Goal: Information Seeking & Learning: Find contact information

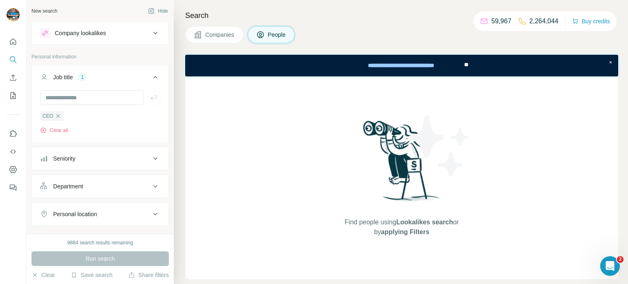
scroll to position [105, 0]
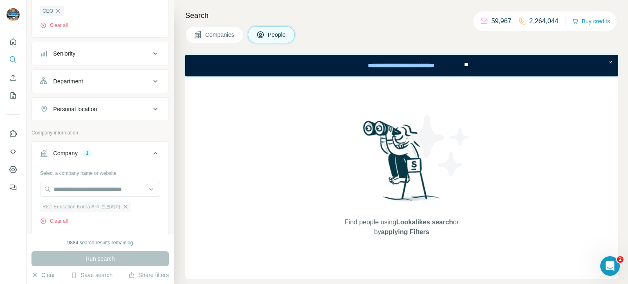
click at [126, 206] on icon "button" at bounding box center [125, 206] width 7 height 7
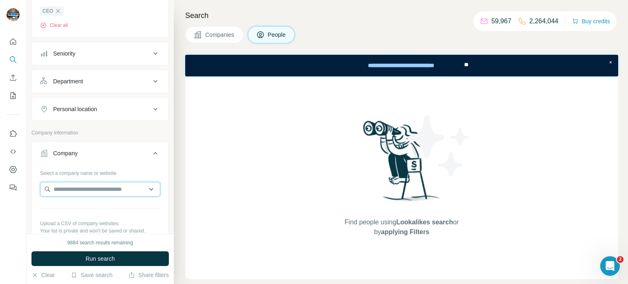
click at [119, 191] on input "text" at bounding box center [100, 189] width 120 height 15
paste input "**********"
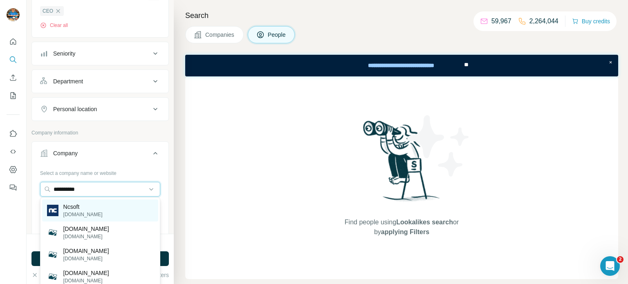
type input "**********"
click at [109, 210] on div "Ncsoft [DOMAIN_NAME]" at bounding box center [100, 210] width 116 height 22
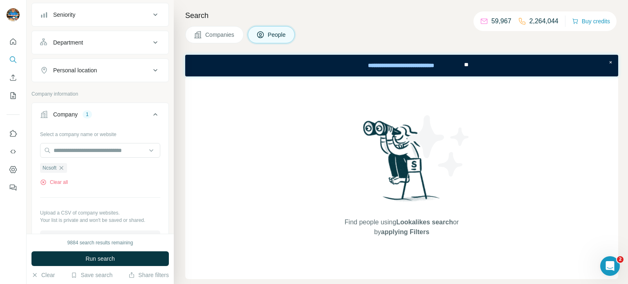
scroll to position [161, 0]
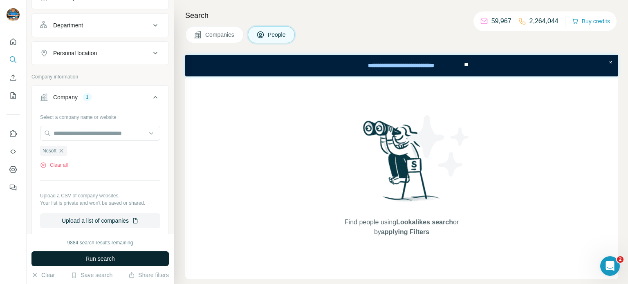
click at [98, 257] on span "Run search" at bounding box center [99, 259] width 29 height 8
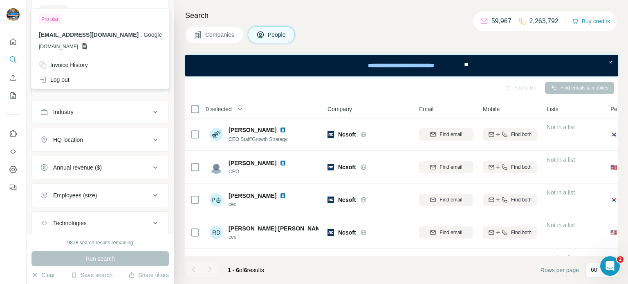
scroll to position [0, 0]
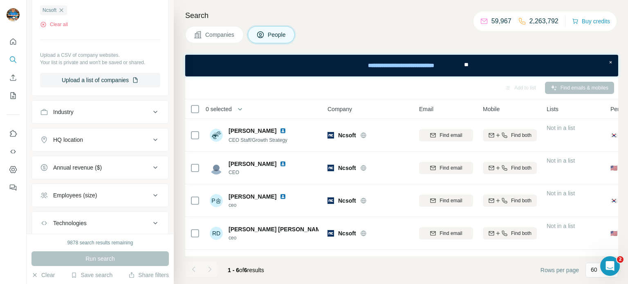
click at [162, 47] on div "Select a company name or website Ncsoft Clear all Upload a CSV of company websi…" at bounding box center [100, 32] width 136 height 124
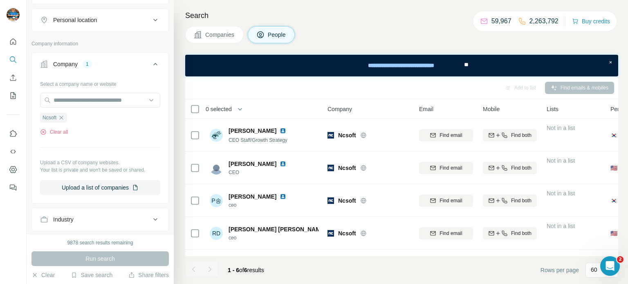
scroll to position [11, 0]
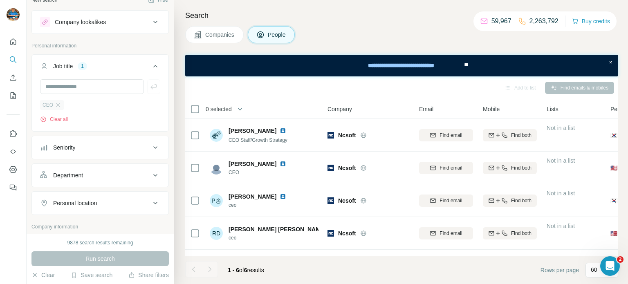
click at [60, 104] on div "CEO" at bounding box center [52, 105] width 24 height 10
click at [57, 107] on icon "button" at bounding box center [58, 105] width 7 height 7
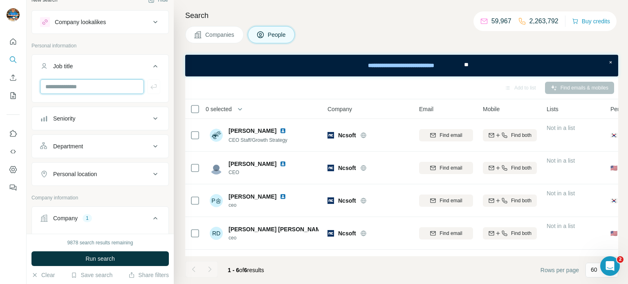
click at [110, 89] on input "text" at bounding box center [92, 86] width 104 height 15
type input "**"
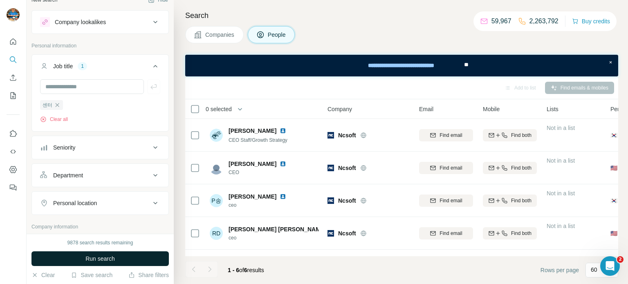
click at [105, 256] on span "Run search" at bounding box center [99, 259] width 29 height 8
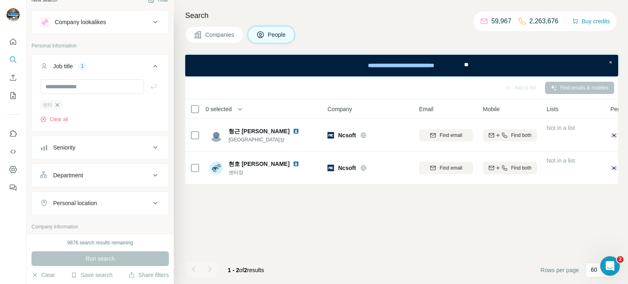
click at [55, 105] on icon "button" at bounding box center [57, 105] width 7 height 7
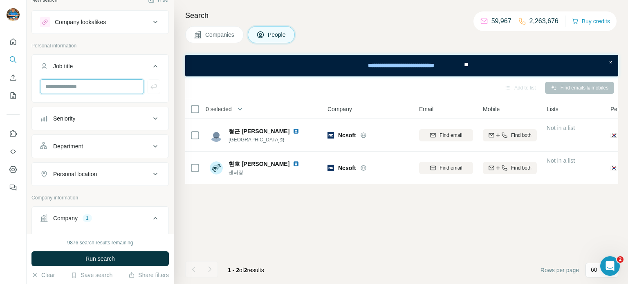
click at [74, 82] on input "text" at bounding box center [92, 86] width 104 height 15
type input "**"
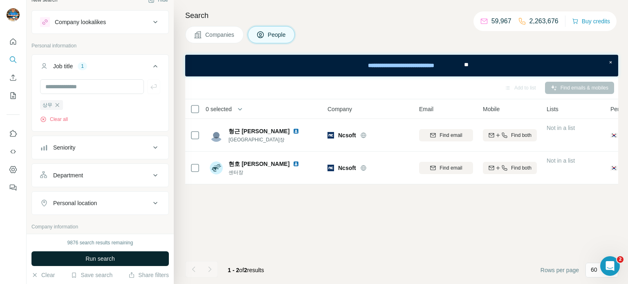
click at [105, 257] on span "Run search" at bounding box center [99, 259] width 29 height 8
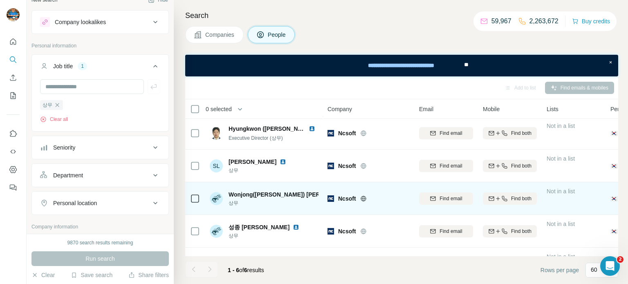
scroll to position [30, 0]
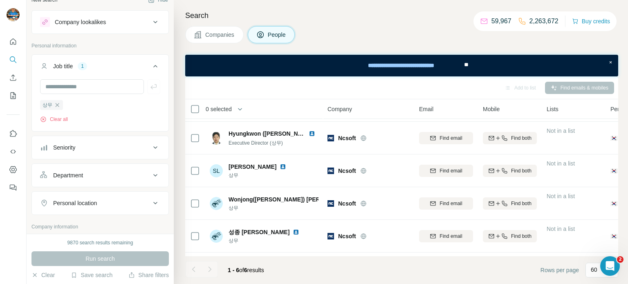
click at [386, 26] on div "Companies People" at bounding box center [401, 34] width 433 height 17
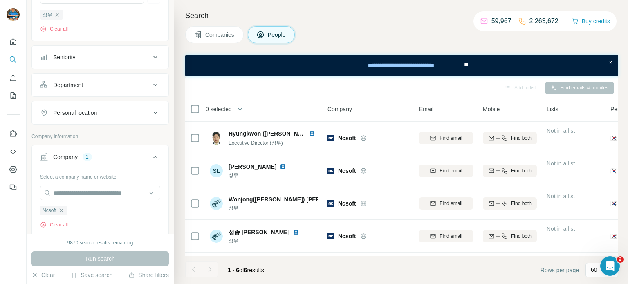
scroll to position [105, 0]
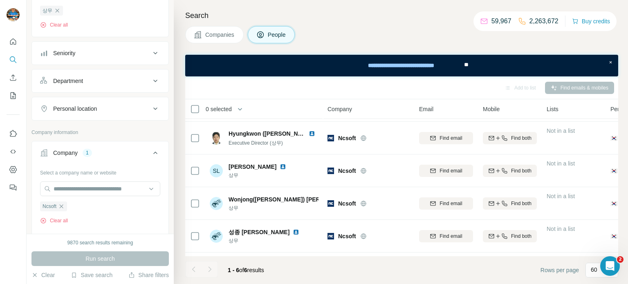
click at [369, 36] on div "Companies People" at bounding box center [401, 34] width 433 height 17
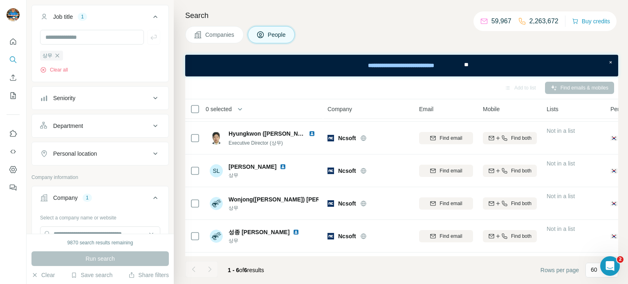
scroll to position [48, 0]
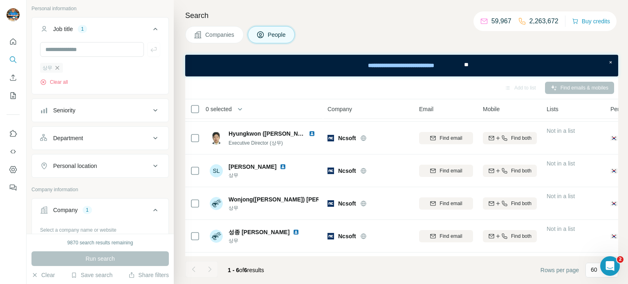
click at [55, 68] on icon "button" at bounding box center [57, 68] width 7 height 7
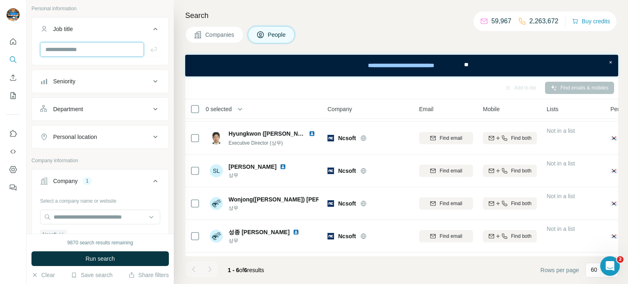
click at [76, 48] on input "text" at bounding box center [92, 49] width 104 height 15
type input "**********"
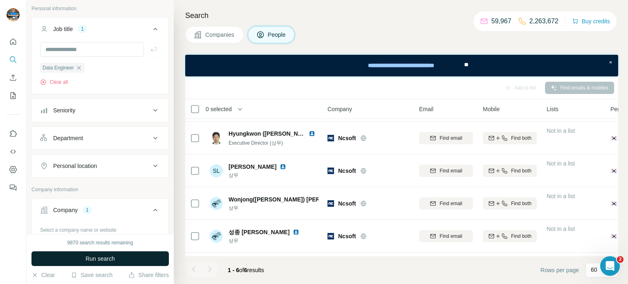
click at [86, 257] on span "Run search" at bounding box center [99, 259] width 29 height 8
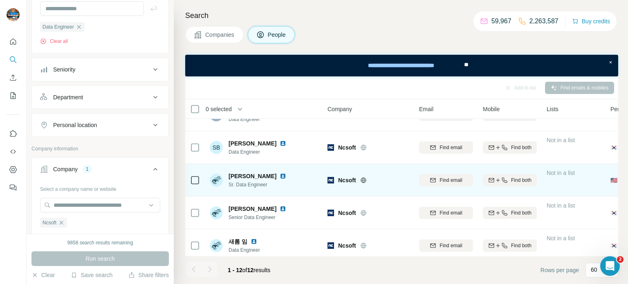
scroll to position [251, 0]
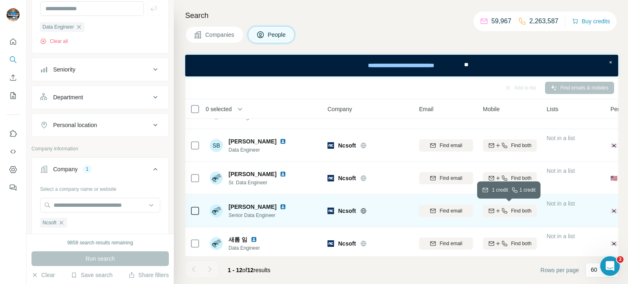
click at [509, 207] on div "Find both" at bounding box center [510, 210] width 54 height 7
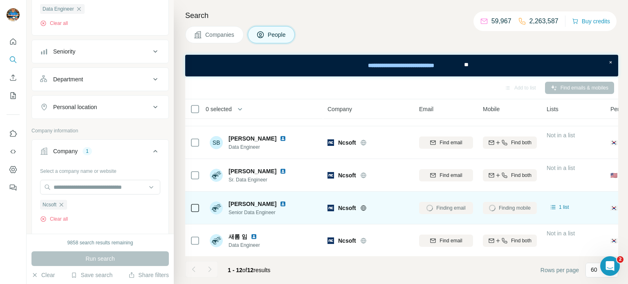
scroll to position [255, 0]
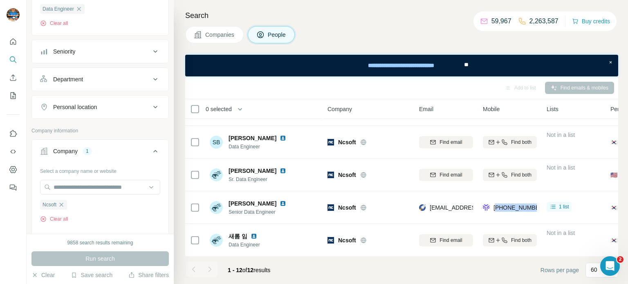
drag, startPoint x: 496, startPoint y: 210, endPoint x: 537, endPoint y: 211, distance: 40.9
click at [537, 211] on td "[PHONE_NUMBER]" at bounding box center [510, 207] width 64 height 33
copy span "821062453823"
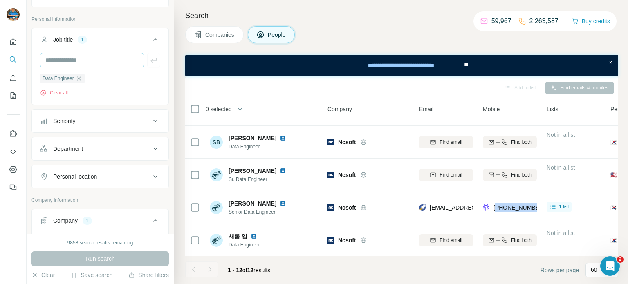
scroll to position [0, 0]
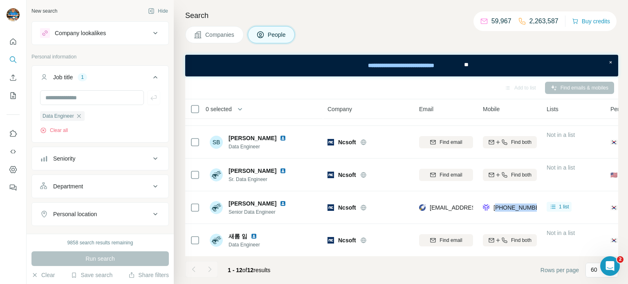
click at [80, 114] on icon "button" at bounding box center [79, 116] width 7 height 7
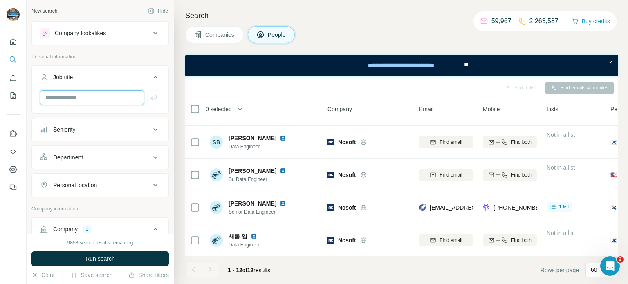
click at [92, 99] on input "text" at bounding box center [92, 97] width 104 height 15
type input "**********"
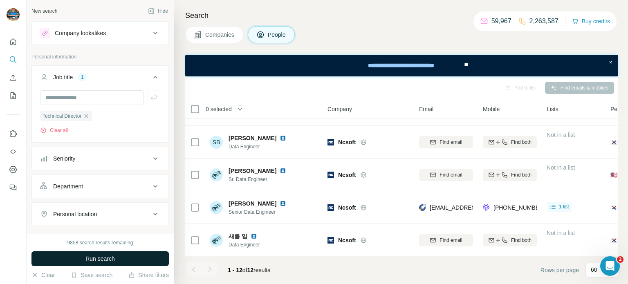
click at [101, 265] on button "Run search" at bounding box center [99, 258] width 137 height 15
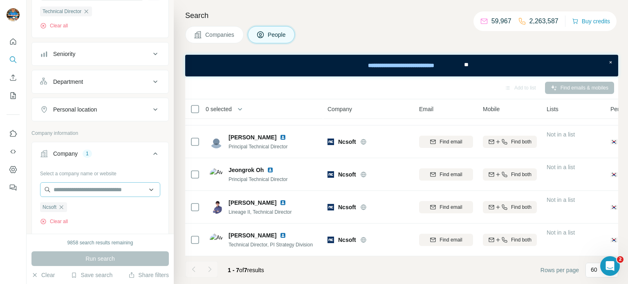
scroll to position [91, 0]
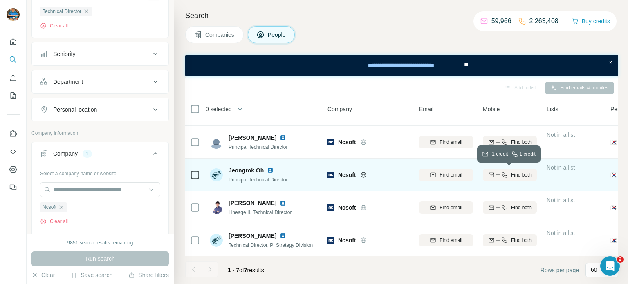
click at [511, 174] on span "Find both" at bounding box center [521, 174] width 20 height 7
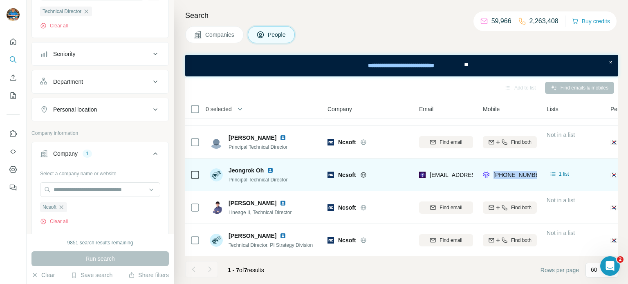
drag, startPoint x: 494, startPoint y: 176, endPoint x: 543, endPoint y: 179, distance: 48.8
click at [0, 0] on tr "[PERSON_NAME] Principal Technical Director [PERSON_NAME] [PERSON_NAME][EMAIL_AD…" at bounding box center [0, 0] width 0 height 0
copy tr "[PHONE_NUMBER]"
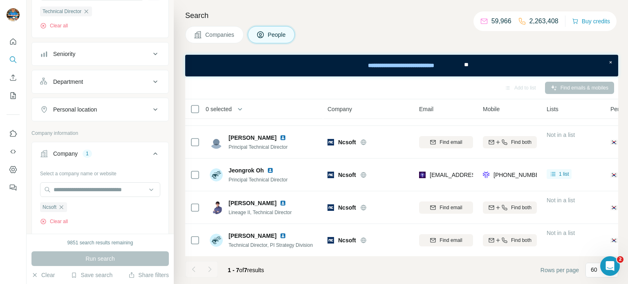
click at [382, 34] on div "Companies People" at bounding box center [401, 34] width 433 height 17
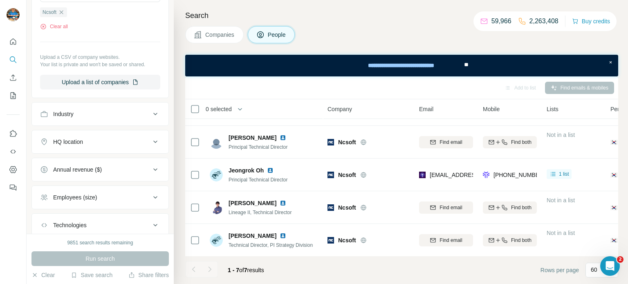
scroll to position [303, 0]
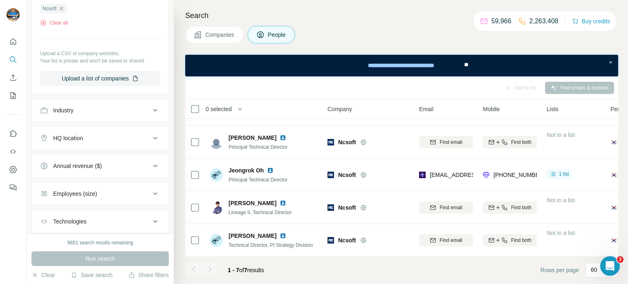
click at [409, 19] on h4 "Search" at bounding box center [401, 15] width 433 height 11
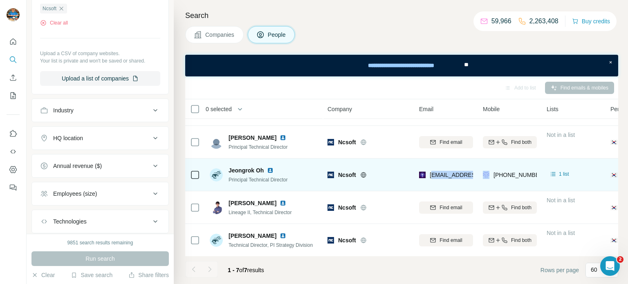
drag, startPoint x: 430, startPoint y: 175, endPoint x: 447, endPoint y: 175, distance: 17.2
click at [0, 0] on tr "[PERSON_NAME] Principal Technical Director [PERSON_NAME] [PERSON_NAME][EMAIL_AD…" at bounding box center [0, 0] width 0 height 0
click at [423, 187] on td "[EMAIL_ADDRESS][DOMAIN_NAME]" at bounding box center [446, 175] width 64 height 33
drag, startPoint x: 430, startPoint y: 175, endPoint x: 480, endPoint y: 181, distance: 49.8
click at [0, 0] on tr "[PERSON_NAME] Principal Technical Director [PERSON_NAME] [PERSON_NAME][EMAIL_AD…" at bounding box center [0, 0] width 0 height 0
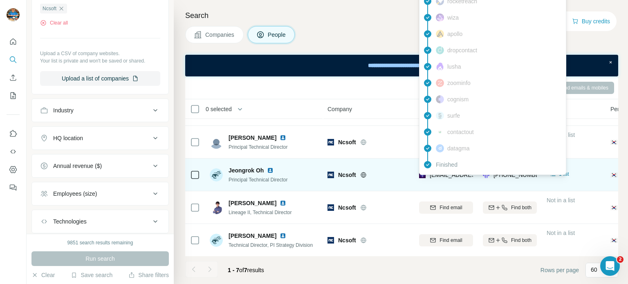
click at [431, 175] on span "[EMAIL_ADDRESS][DOMAIN_NAME]" at bounding box center [477, 175] width 97 height 7
drag, startPoint x: 430, startPoint y: 176, endPoint x: 487, endPoint y: 180, distance: 56.9
click at [0, 0] on tr "[PERSON_NAME] Principal Technical Director [PERSON_NAME] [PERSON_NAME][EMAIL_AD…" at bounding box center [0, 0] width 0 height 0
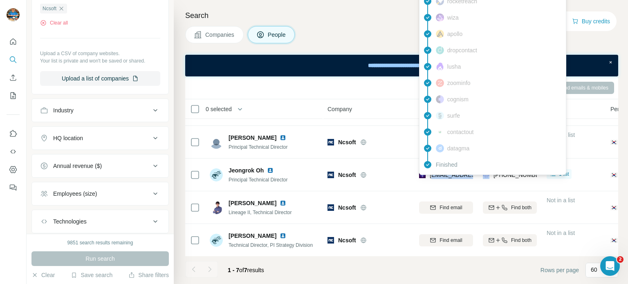
copy span "[EMAIL_ADDRESS][DOMAIN_NAME]"
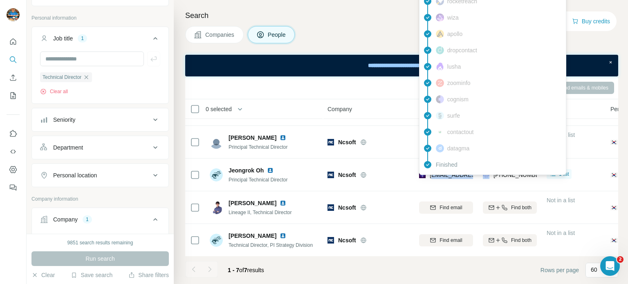
scroll to position [0, 0]
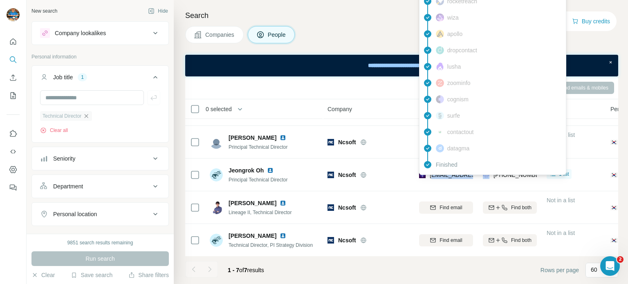
click at [89, 116] on icon "button" at bounding box center [86, 116] width 7 height 7
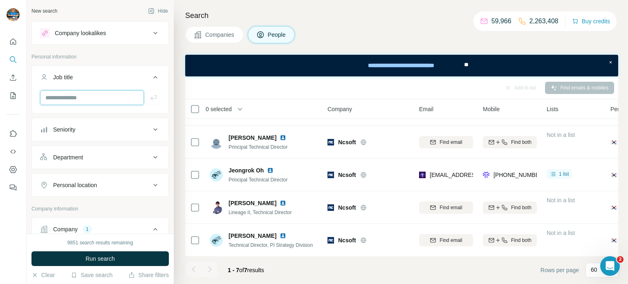
click at [100, 98] on input "text" at bounding box center [92, 97] width 104 height 15
type input "**********"
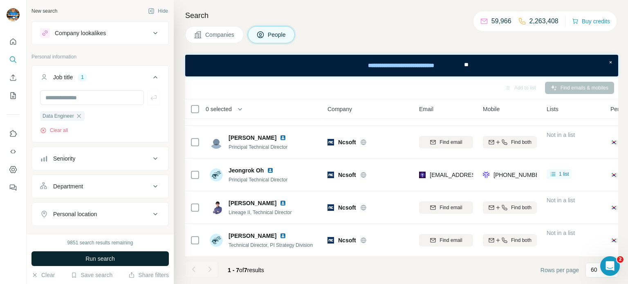
click at [119, 262] on button "Run search" at bounding box center [99, 258] width 137 height 15
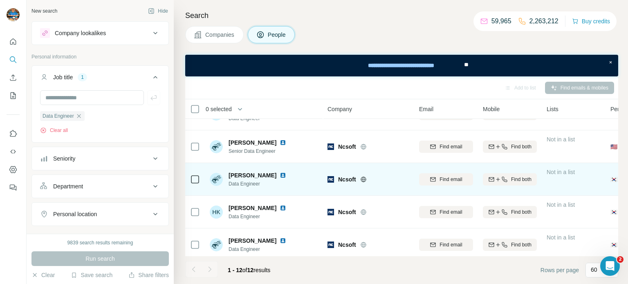
scroll to position [86, 0]
click at [524, 180] on span "Find both" at bounding box center [521, 179] width 20 height 7
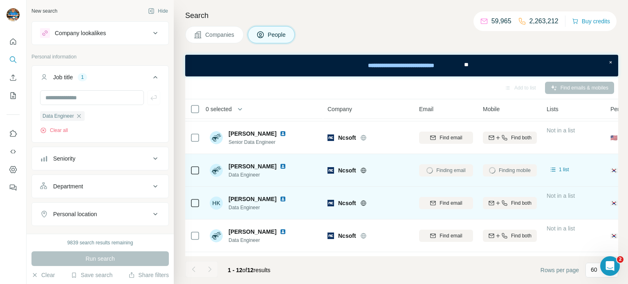
scroll to position [95, 0]
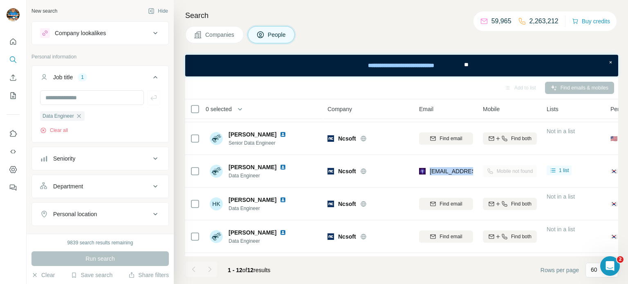
drag, startPoint x: 430, startPoint y: 172, endPoint x: 479, endPoint y: 179, distance: 49.0
click at [0, 0] on tr "[PERSON_NAME] Data Engineer Ncsoft [EMAIL_ADDRESS][DOMAIN_NAME] Mobile not foun…" at bounding box center [0, 0] width 0 height 0
copy tr "[EMAIL_ADDRESS][DOMAIN_NAME]"
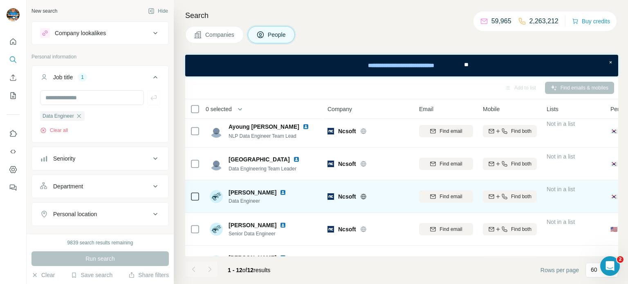
scroll to position [0, 0]
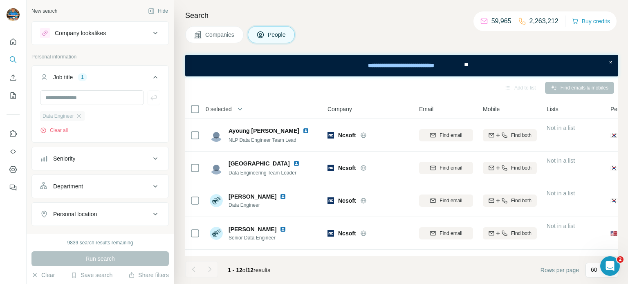
click at [85, 115] on div "Data Engineer" at bounding box center [62, 116] width 45 height 10
click at [82, 115] on icon "button" at bounding box center [79, 116] width 7 height 7
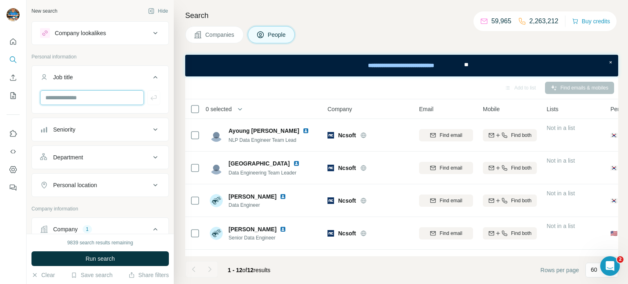
click at [93, 101] on input "text" at bounding box center [92, 97] width 104 height 15
type input "**********"
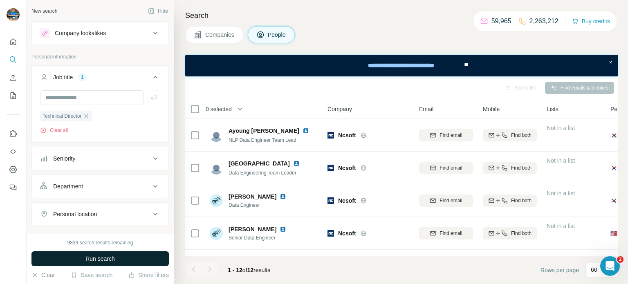
click at [102, 260] on span "Run search" at bounding box center [99, 259] width 29 height 8
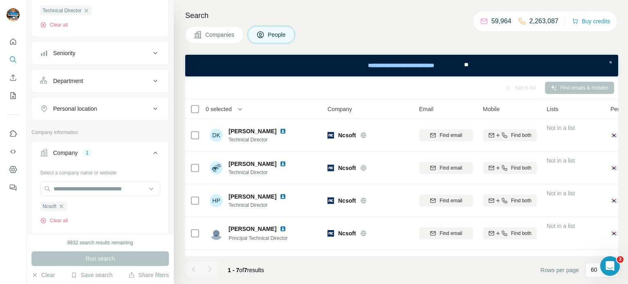
scroll to position [106, 0]
click at [400, 25] on div "Search Companies People Add to list Find emails & mobiles 0 selected People Com…" at bounding box center [401, 142] width 454 height 284
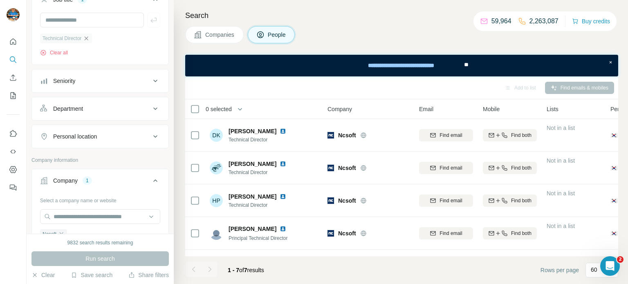
scroll to position [72, 0]
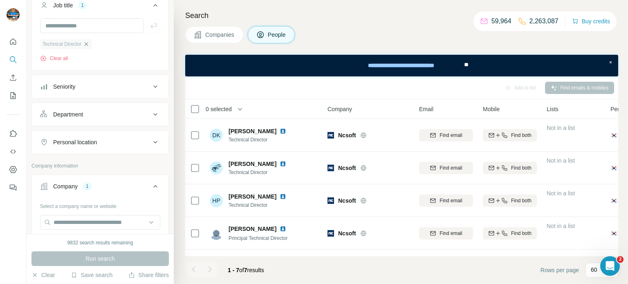
click at [89, 43] on icon "button" at bounding box center [86, 44] width 7 height 7
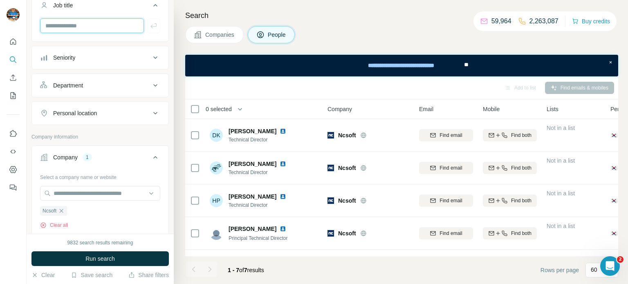
click at [97, 27] on input "text" at bounding box center [92, 25] width 104 height 15
type input "**********"
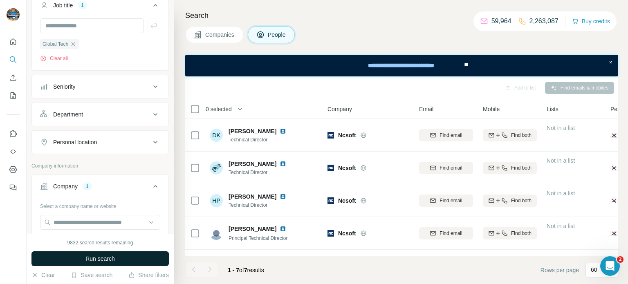
click at [82, 255] on button "Run search" at bounding box center [99, 258] width 137 height 15
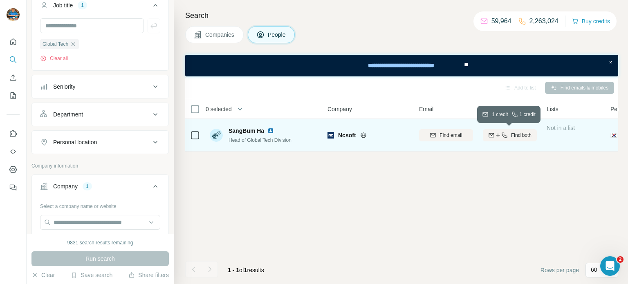
click at [498, 137] on icon "button" at bounding box center [497, 135] width 7 height 7
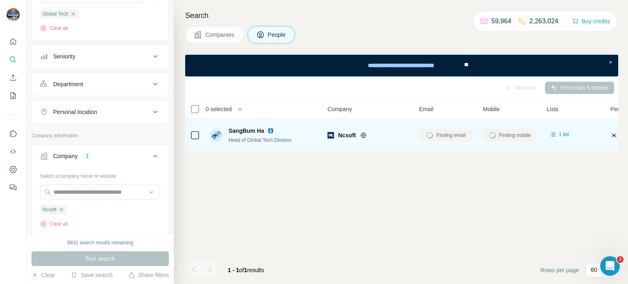
scroll to position [107, 0]
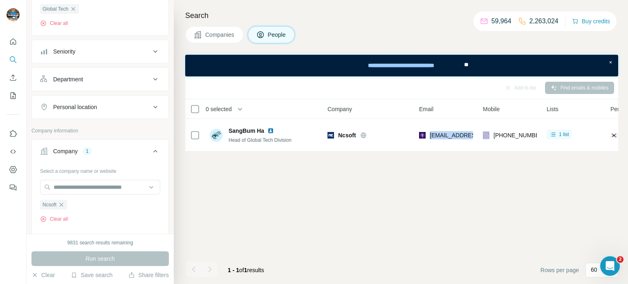
drag, startPoint x: 430, startPoint y: 135, endPoint x: 480, endPoint y: 133, distance: 49.5
click at [0, 0] on tr "SangBum Ha Head of Global Tech Division Ncsoft [EMAIL_ADDRESS][DOMAIN_NAME] [PH…" at bounding box center [0, 0] width 0 height 0
copy span "[EMAIL_ADDRESS][DOMAIN_NAME]"
click at [74, 6] on icon "button" at bounding box center [73, 9] width 7 height 7
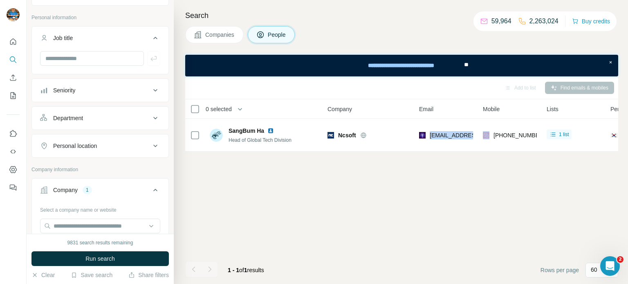
scroll to position [34, 0]
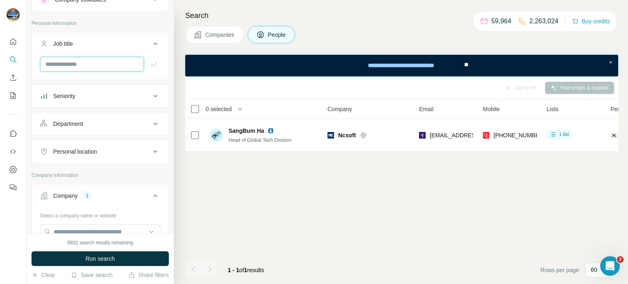
click at [78, 63] on input "text" at bounding box center [92, 64] width 104 height 15
type input "***"
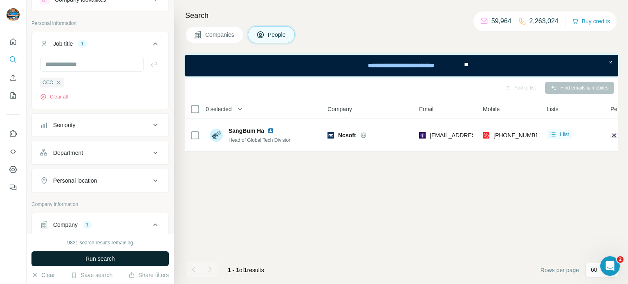
click at [87, 261] on span "Run search" at bounding box center [99, 259] width 29 height 8
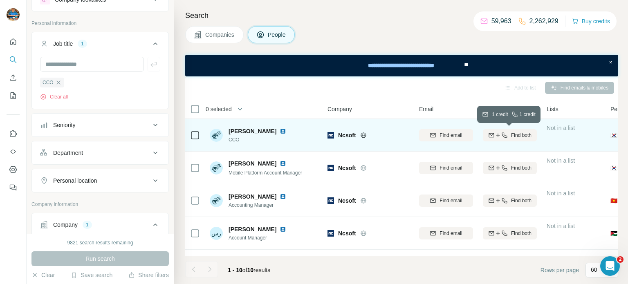
click at [511, 136] on span "Find both" at bounding box center [521, 135] width 20 height 7
drag, startPoint x: 619, startPoint y: 128, endPoint x: 619, endPoint y: 17, distance: 110.7
click at [619, 17] on body "New search Hide Company lookalikes Personal information Job title 1 CCO Clear a…" at bounding box center [314, 172] width 628 height 345
click at [0, 284] on div at bounding box center [0, 284] width 0 height 0
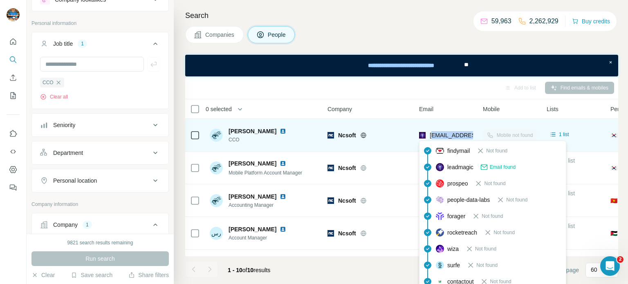
drag, startPoint x: 431, startPoint y: 134, endPoint x: 472, endPoint y: 135, distance: 40.9
click at [472, 135] on span "[EMAIL_ADDRESS][DOMAIN_NAME]" at bounding box center [477, 135] width 97 height 7
click at [430, 134] on span "[EMAIL_ADDRESS][DOMAIN_NAME]" at bounding box center [477, 135] width 97 height 7
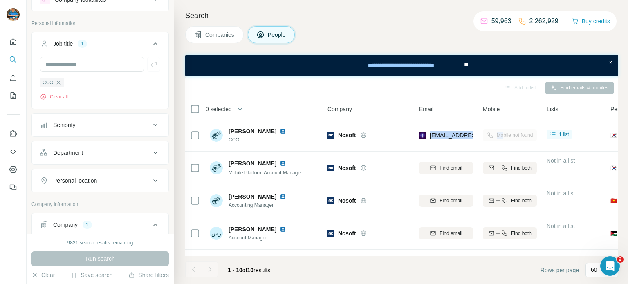
drag, startPoint x: 429, startPoint y: 132, endPoint x: 501, endPoint y: 139, distance: 71.8
click at [0, 0] on tr "[PERSON_NAME] CCO Ncsoft [EMAIL_ADDRESS][DOMAIN_NAME] Mobile not found 1 list 🇰…" at bounding box center [0, 0] width 0 height 0
copy tr "[EMAIL_ADDRESS][DOMAIN_NAME] Mo"
click at [389, 96] on div "Add to list Find emails & mobiles" at bounding box center [401, 87] width 433 height 23
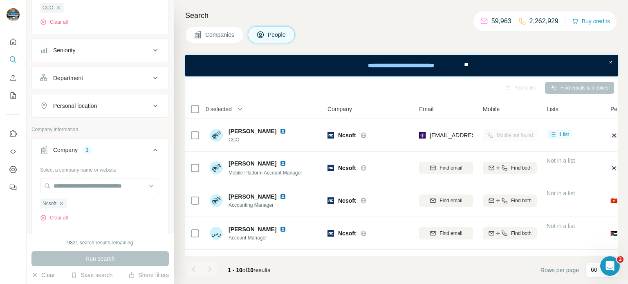
scroll to position [105, 0]
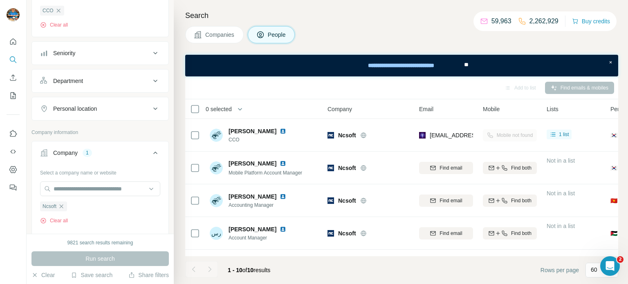
click at [417, 28] on div "Companies People" at bounding box center [401, 34] width 433 height 17
click at [56, 7] on div "CCO" at bounding box center [52, 11] width 24 height 10
click at [59, 11] on icon "button" at bounding box center [58, 10] width 7 height 7
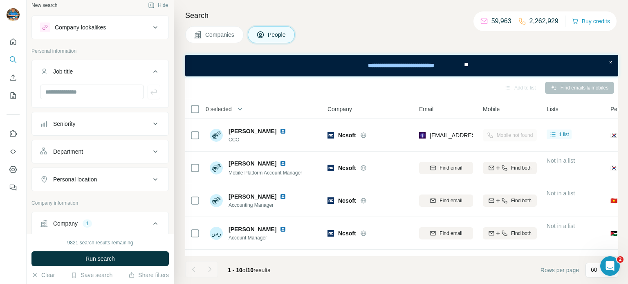
scroll to position [0, 0]
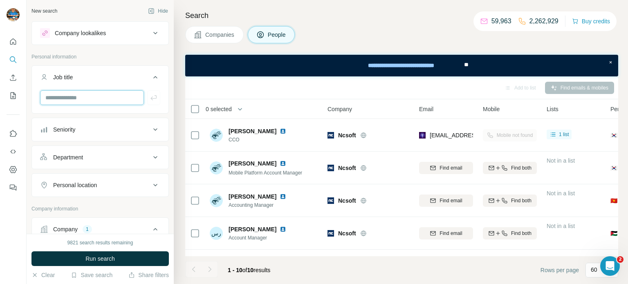
click at [84, 94] on input "text" at bounding box center [92, 97] width 104 height 15
type input "***"
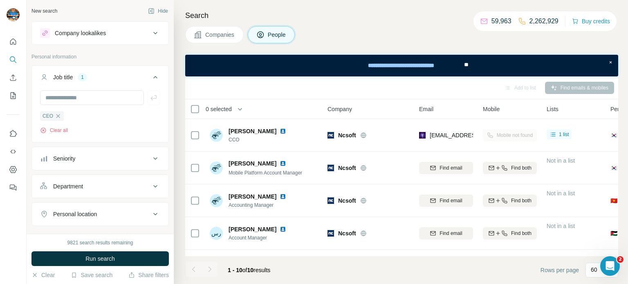
click at [95, 267] on div "9821 search results remaining Run search Clear Save search Share filters" at bounding box center [100, 259] width 147 height 50
click at [99, 262] on span "Run search" at bounding box center [99, 259] width 29 height 8
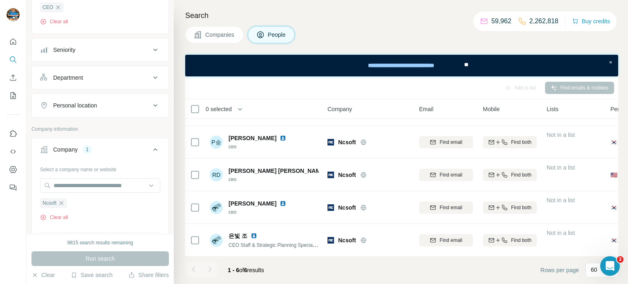
scroll to position [107, 0]
click at [354, 11] on h4 "Search" at bounding box center [401, 15] width 433 height 11
click at [58, 9] on icon "button" at bounding box center [58, 9] width 7 height 7
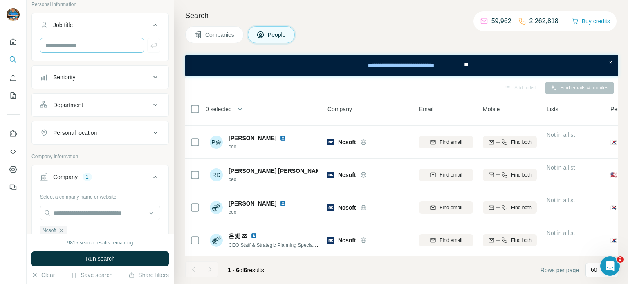
scroll to position [42, 0]
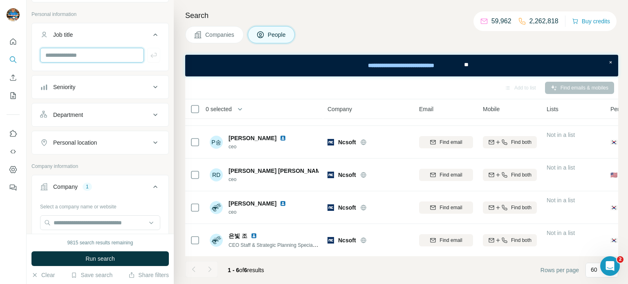
click at [95, 57] on input "text" at bounding box center [92, 55] width 104 height 15
type input "**********"
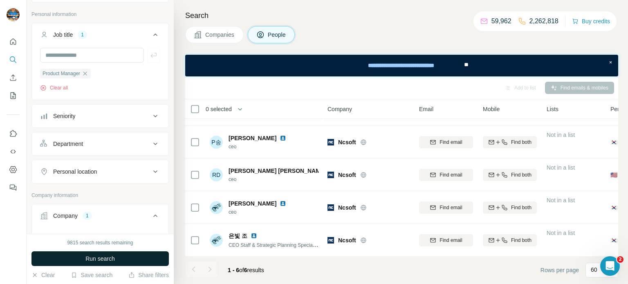
click at [102, 259] on span "Run search" at bounding box center [99, 259] width 29 height 8
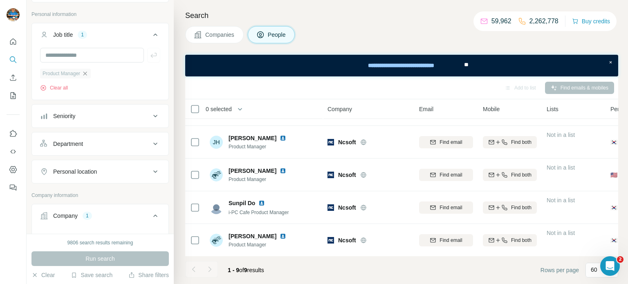
click at [88, 72] on icon "button" at bounding box center [85, 73] width 7 height 7
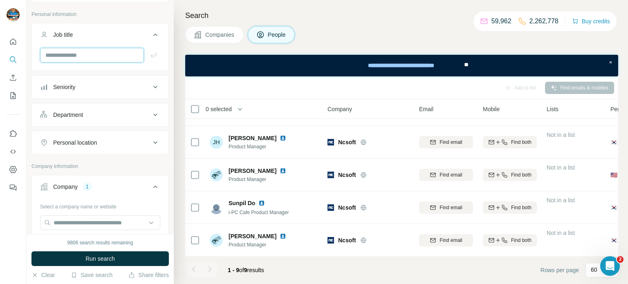
click at [98, 56] on input "text" at bounding box center [92, 55] width 104 height 15
type input "**********"
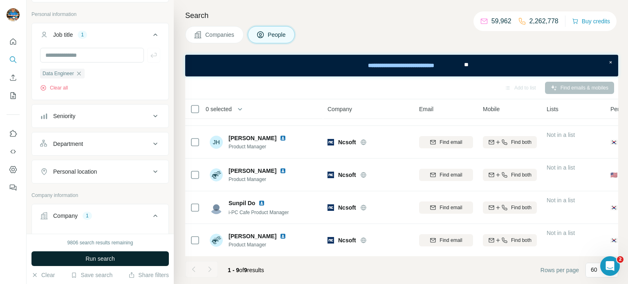
click at [125, 264] on button "Run search" at bounding box center [99, 258] width 137 height 15
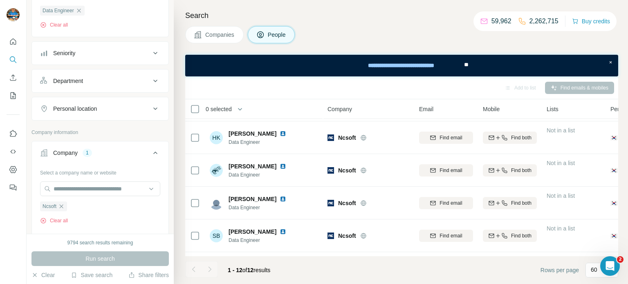
scroll to position [106, 0]
click at [389, 29] on div "Companies People" at bounding box center [401, 34] width 433 height 17
click at [79, 9] on icon "button" at bounding box center [79, 10] width 4 height 4
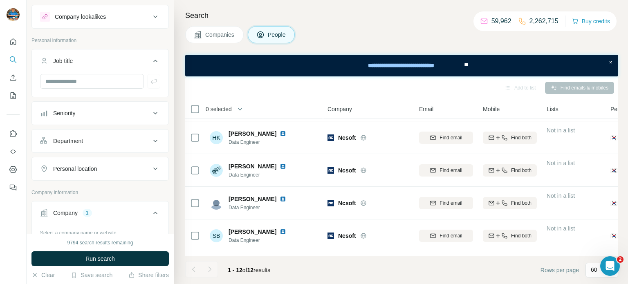
scroll to position [13, 0]
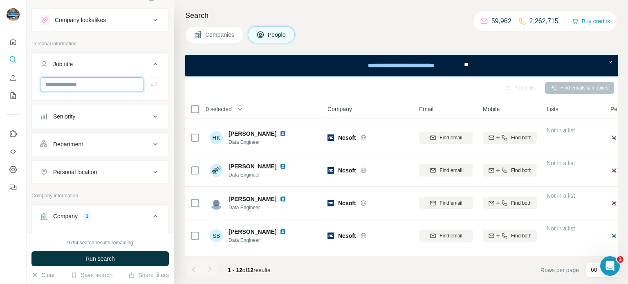
click at [80, 84] on input "text" at bounding box center [92, 84] width 104 height 15
type input "**"
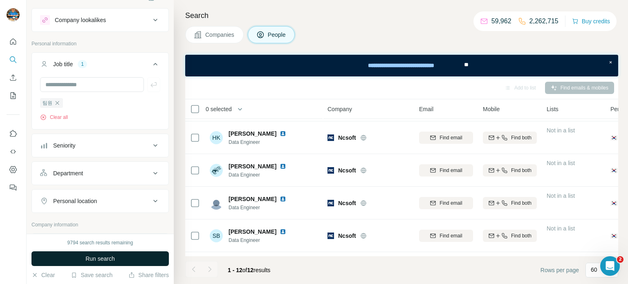
click at [74, 258] on button "Run search" at bounding box center [99, 258] width 137 height 15
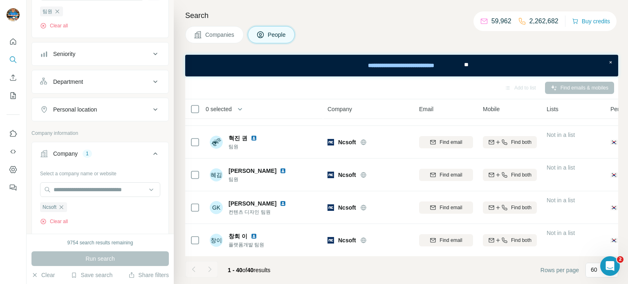
scroll to position [106, 0]
click at [341, 27] on div "Companies People" at bounding box center [401, 34] width 433 height 17
click at [58, 12] on div "팀원" at bounding box center [51, 10] width 23 height 10
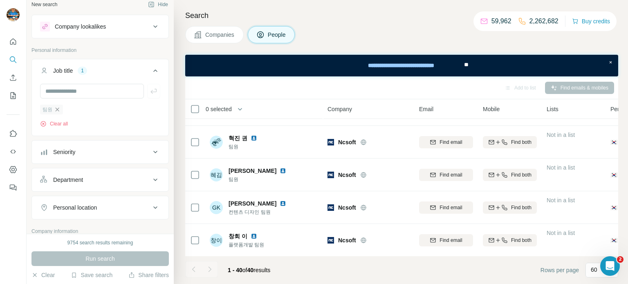
scroll to position [0, 0]
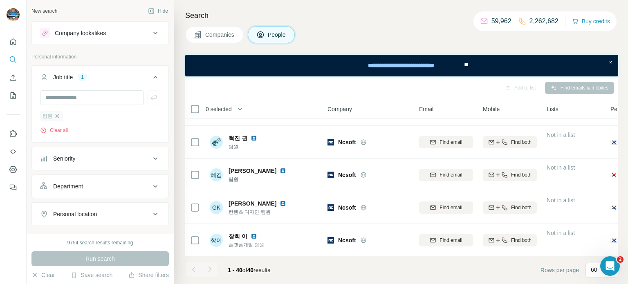
click at [56, 116] on icon "button" at bounding box center [58, 116] width 4 height 4
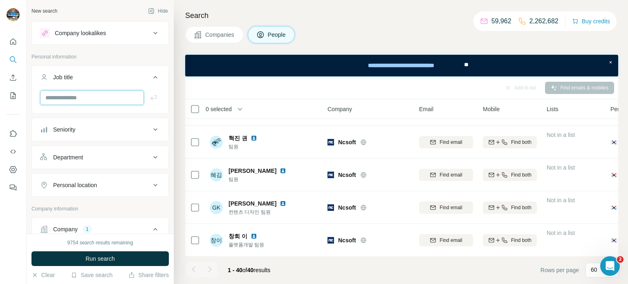
click at [73, 100] on input "text" at bounding box center [92, 97] width 104 height 15
type input "**********"
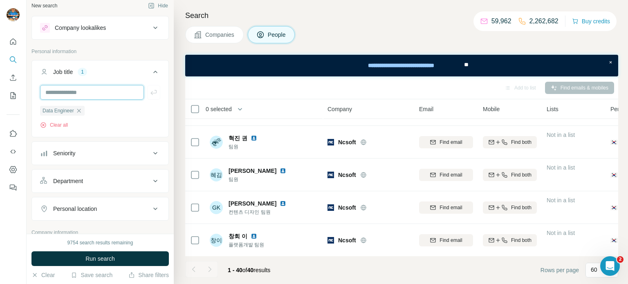
scroll to position [49, 0]
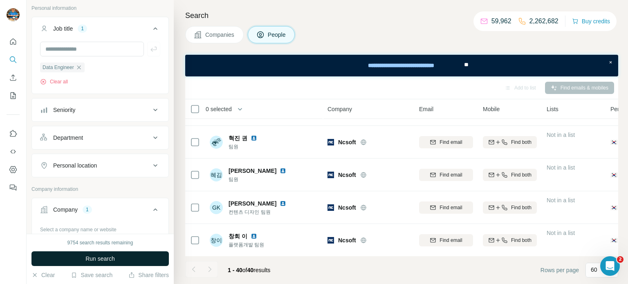
click at [106, 255] on span "Run search" at bounding box center [99, 259] width 29 height 8
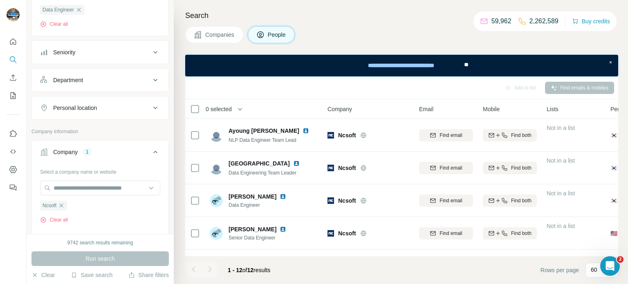
scroll to position [105, 0]
click at [368, 27] on div "Companies People" at bounding box center [401, 34] width 433 height 17
click at [82, 11] on icon "button" at bounding box center [79, 10] width 7 height 7
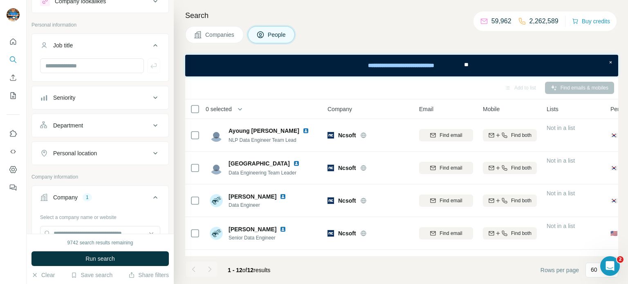
scroll to position [2, 0]
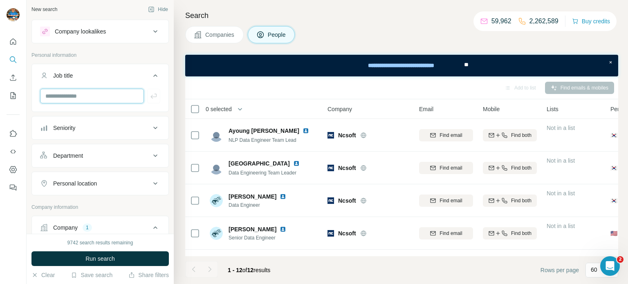
click at [76, 101] on input "text" at bounding box center [92, 96] width 104 height 15
type input "**********"
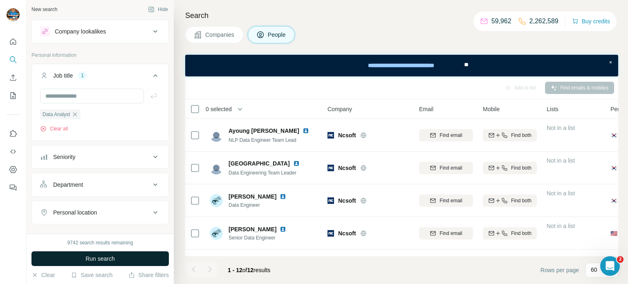
click at [86, 255] on span "Run search" at bounding box center [99, 259] width 29 height 8
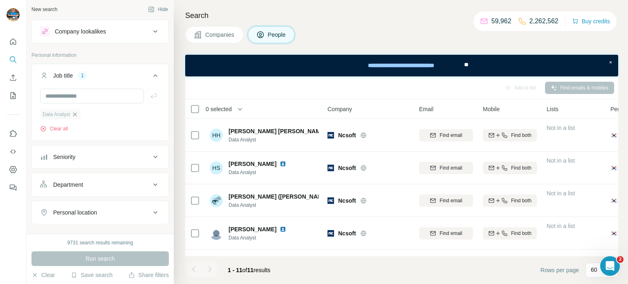
click at [78, 116] on icon "button" at bounding box center [75, 114] width 7 height 7
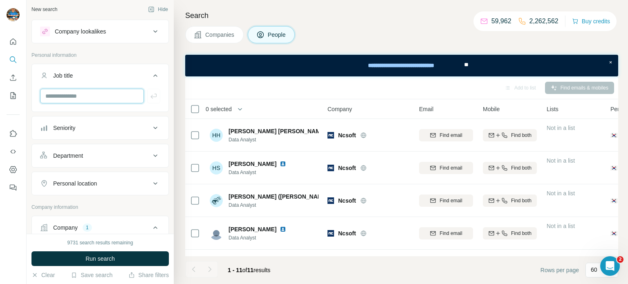
click at [85, 99] on input "text" at bounding box center [92, 96] width 104 height 15
type input "***"
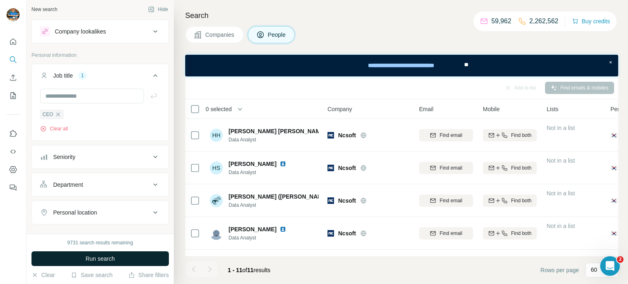
click at [87, 261] on span "Run search" at bounding box center [99, 259] width 29 height 8
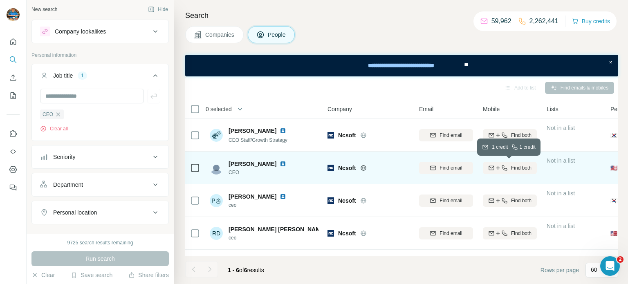
click at [503, 170] on icon "button" at bounding box center [504, 168] width 7 height 7
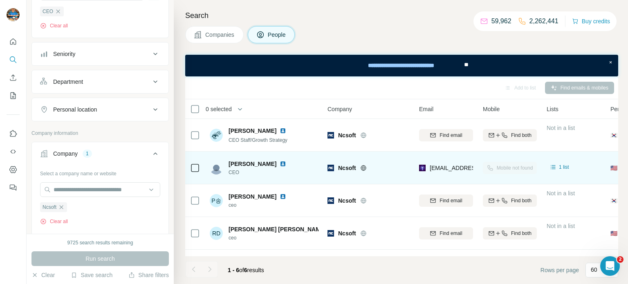
scroll to position [106, 0]
click at [344, 27] on div "Companies People" at bounding box center [401, 34] width 433 height 17
click at [59, 10] on icon "button" at bounding box center [58, 10] width 7 height 7
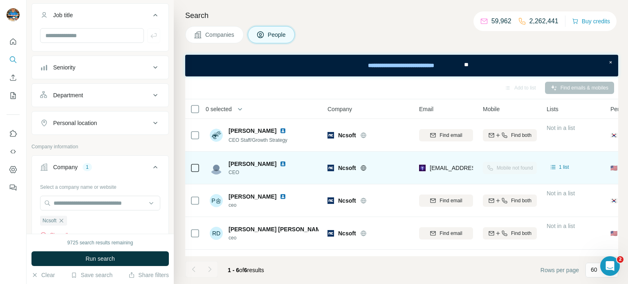
scroll to position [60, 0]
click at [92, 43] on input "text" at bounding box center [92, 37] width 104 height 15
click at [94, 41] on input "text" at bounding box center [92, 37] width 104 height 15
type input "**********"
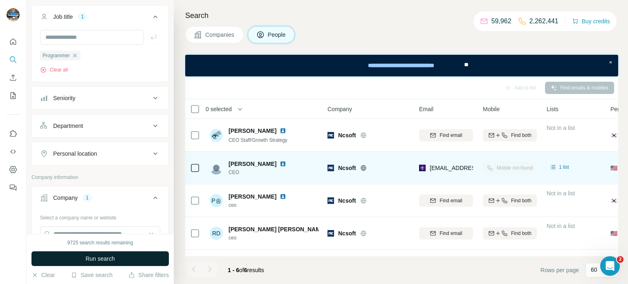
click at [112, 255] on span "Run search" at bounding box center [99, 259] width 29 height 8
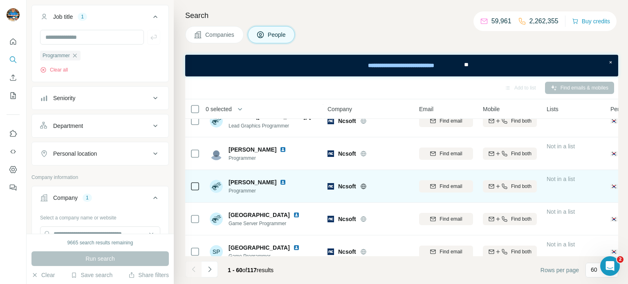
scroll to position [1824, 0]
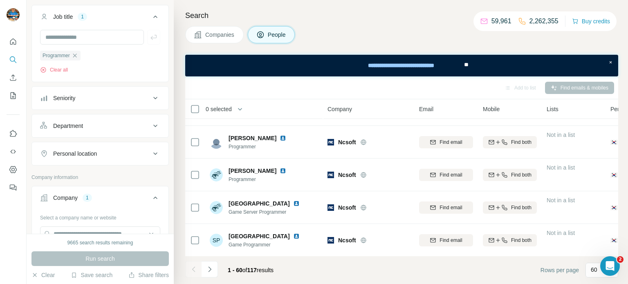
click at [213, 267] on button "Navigate to next page" at bounding box center [209, 269] width 16 height 16
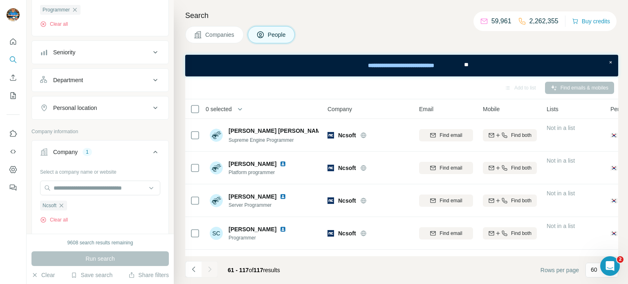
scroll to position [105, 0]
click at [349, 40] on div "Companies People" at bounding box center [401, 34] width 433 height 17
drag, startPoint x: 75, startPoint y: 8, endPoint x: 72, endPoint y: 34, distance: 26.3
click at [75, 8] on icon "button" at bounding box center [75, 11] width 7 height 7
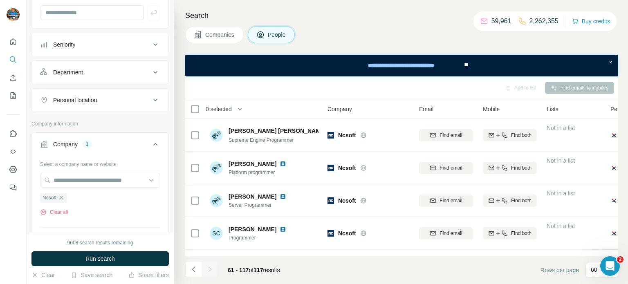
scroll to position [0, 0]
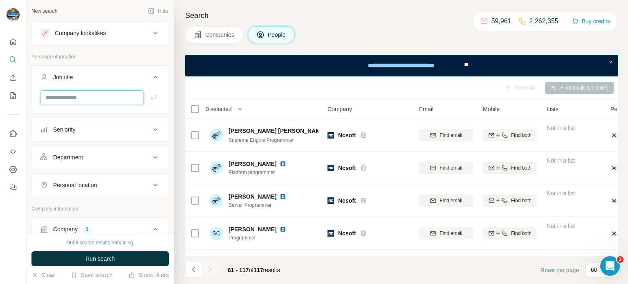
click at [71, 94] on input "text" at bounding box center [92, 97] width 104 height 15
type input "**********"
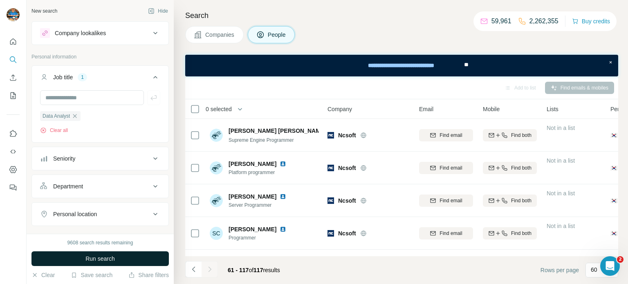
click at [83, 258] on button "Run search" at bounding box center [99, 258] width 137 height 15
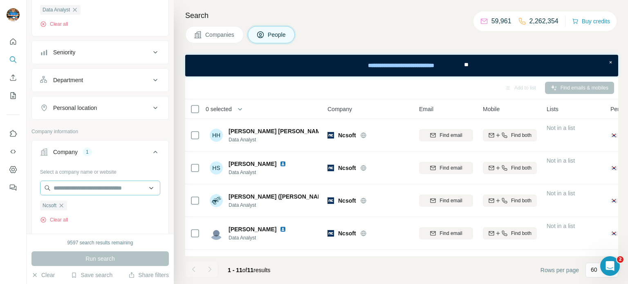
scroll to position [105, 0]
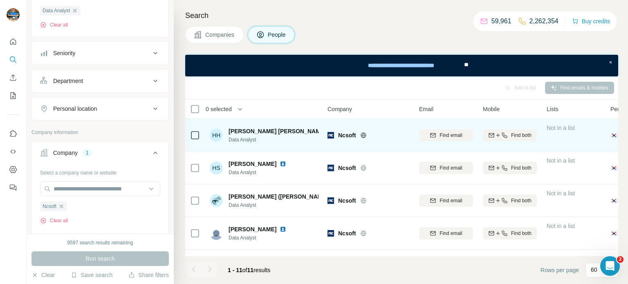
click at [402, 145] on div "Ncsoft" at bounding box center [368, 135] width 82 height 22
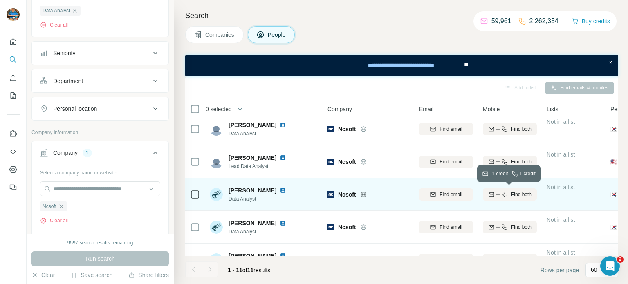
click at [525, 194] on span "Find both" at bounding box center [521, 194] width 20 height 7
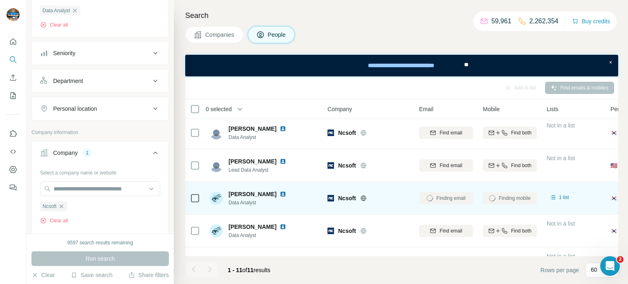
scroll to position [96, 0]
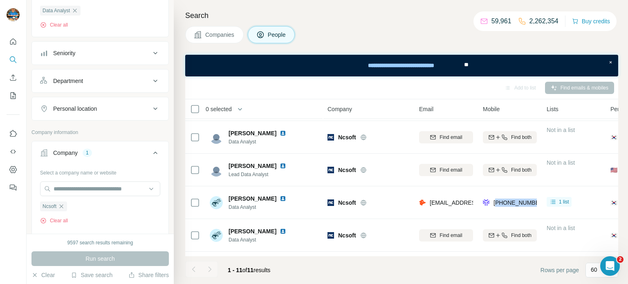
drag, startPoint x: 496, startPoint y: 205, endPoint x: 537, endPoint y: 205, distance: 40.9
click at [537, 205] on td "[PHONE_NUMBER]" at bounding box center [510, 202] width 64 height 33
copy span "821044705656"
click at [78, 11] on icon "button" at bounding box center [75, 10] width 7 height 7
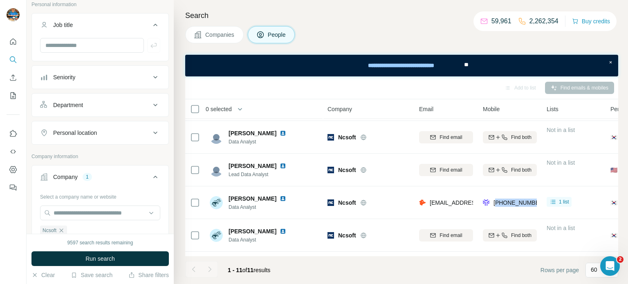
scroll to position [42, 0]
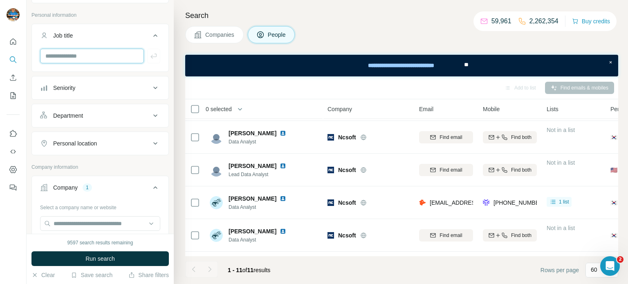
click at [100, 58] on input "text" at bounding box center [92, 56] width 104 height 15
click at [102, 59] on input "text" at bounding box center [92, 56] width 104 height 15
type input "**********"
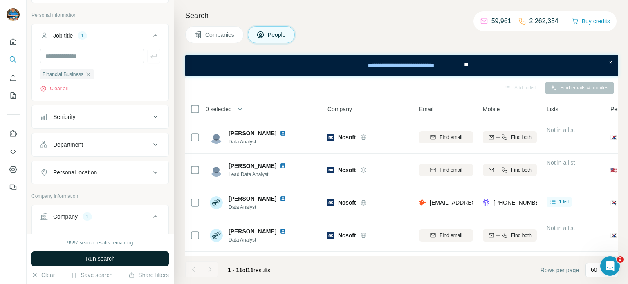
click at [91, 256] on span "Run search" at bounding box center [99, 259] width 29 height 8
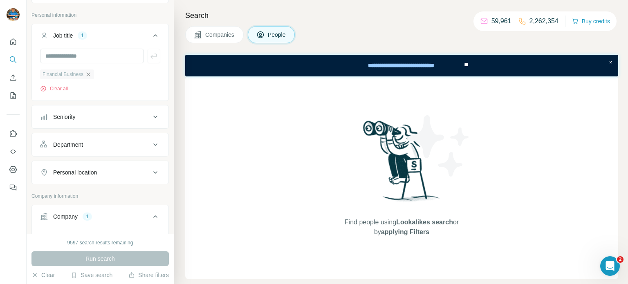
click at [92, 73] on icon "button" at bounding box center [88, 74] width 7 height 7
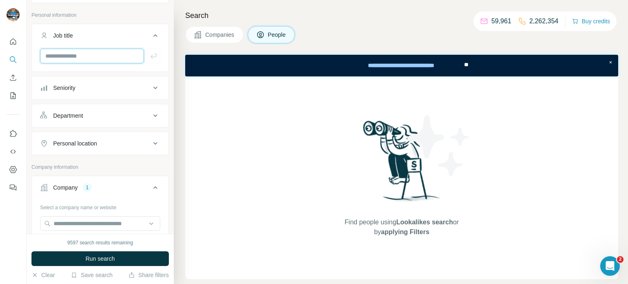
click at [100, 52] on input "text" at bounding box center [92, 56] width 104 height 15
type input "********"
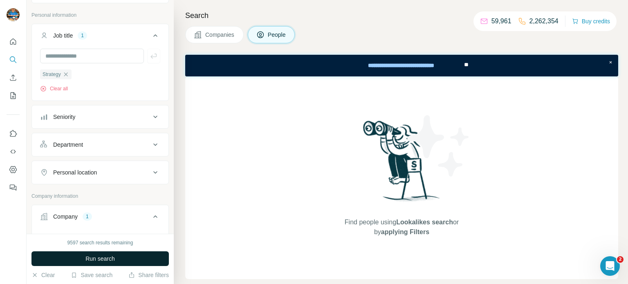
click at [106, 257] on span "Run search" at bounding box center [99, 259] width 29 height 8
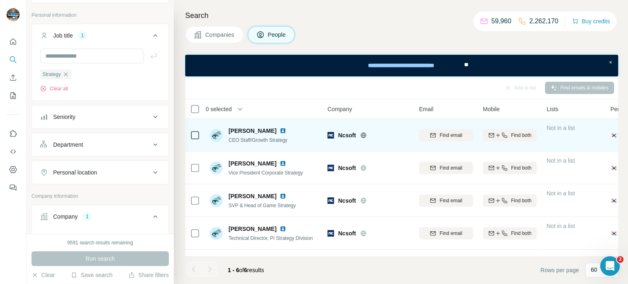
click at [279, 132] on img at bounding box center [282, 130] width 7 height 7
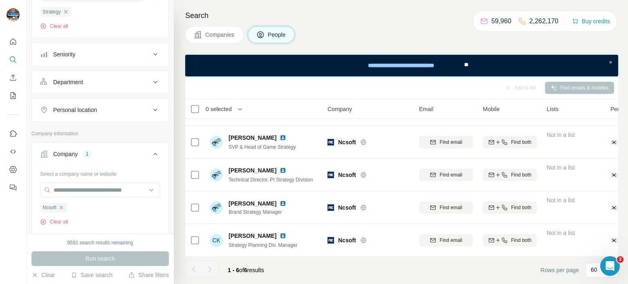
scroll to position [106, 0]
click at [348, 22] on div "Search Companies People Add to list Find emails & mobiles 0 selected People Com…" at bounding box center [401, 142] width 454 height 284
click at [68, 10] on icon "button" at bounding box center [66, 10] width 7 height 7
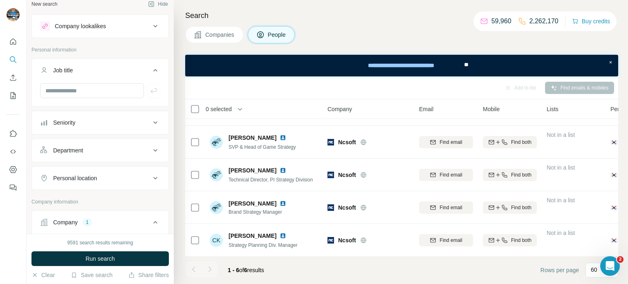
scroll to position [0, 0]
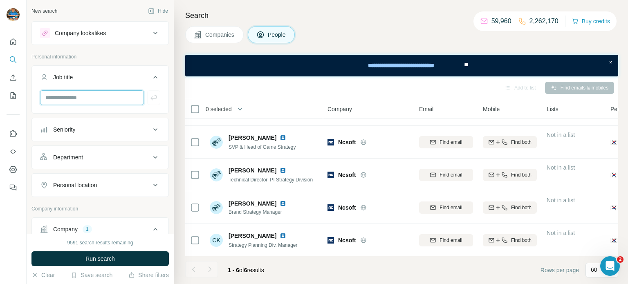
click at [65, 95] on input "text" at bounding box center [92, 97] width 104 height 15
type input "**********"
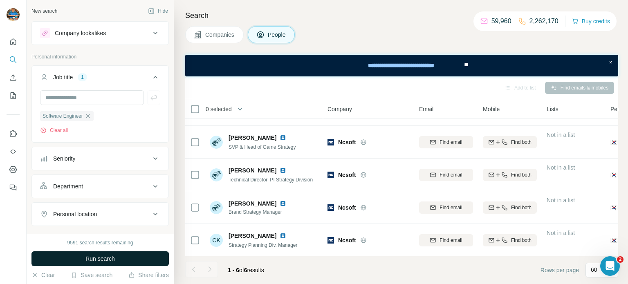
click at [89, 258] on span "Run search" at bounding box center [99, 259] width 29 height 8
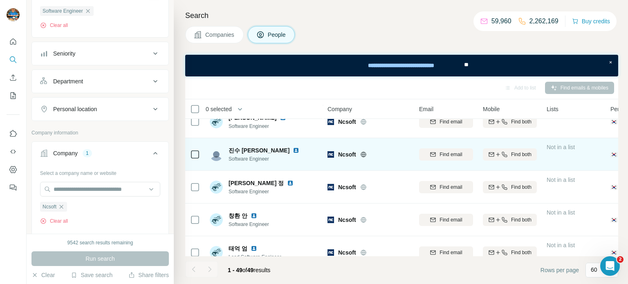
scroll to position [1411, 0]
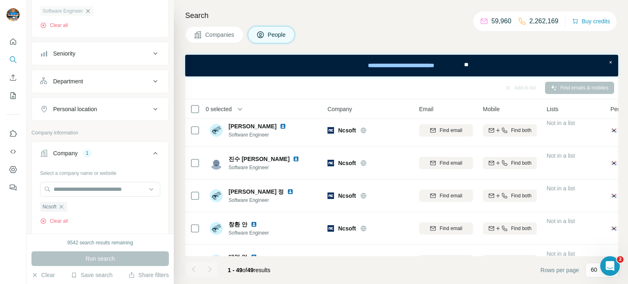
click at [87, 12] on icon "button" at bounding box center [88, 11] width 7 height 7
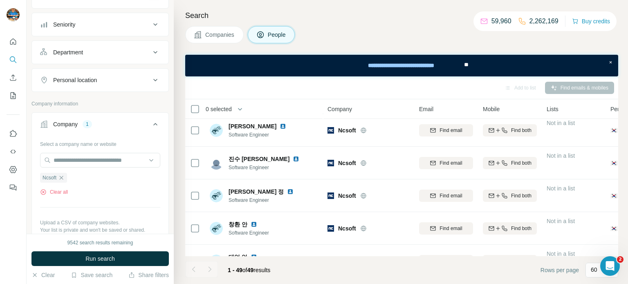
scroll to position [26, 0]
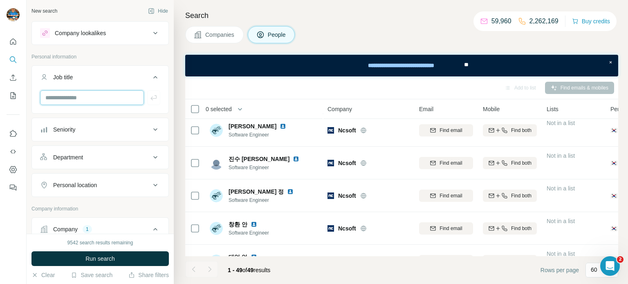
click at [72, 98] on input "text" at bounding box center [92, 97] width 104 height 15
type input "**********"
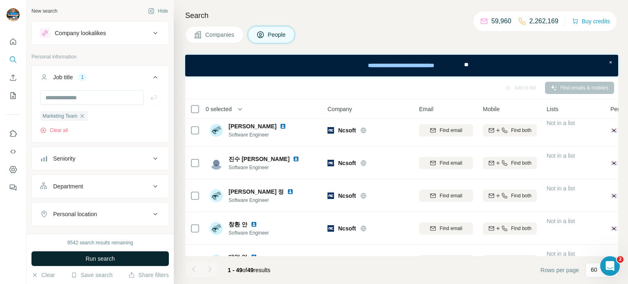
click at [96, 260] on span "Run search" at bounding box center [99, 259] width 29 height 8
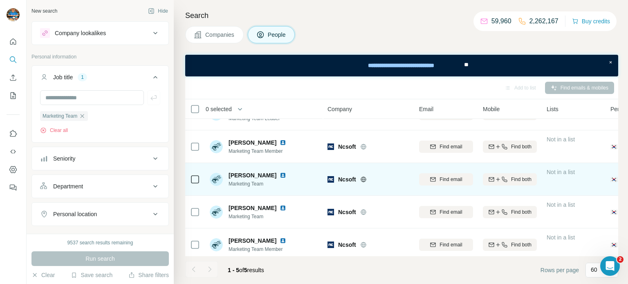
scroll to position [26, 0]
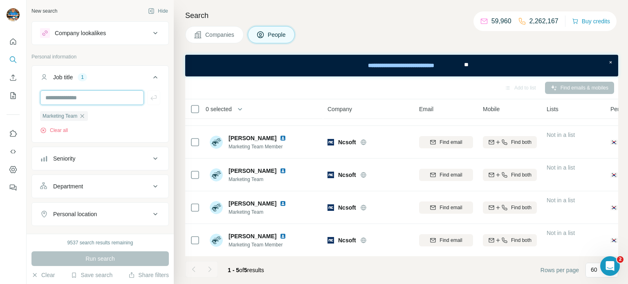
click at [97, 95] on input "text" at bounding box center [92, 97] width 104 height 15
click at [85, 113] on icon "button" at bounding box center [82, 116] width 7 height 7
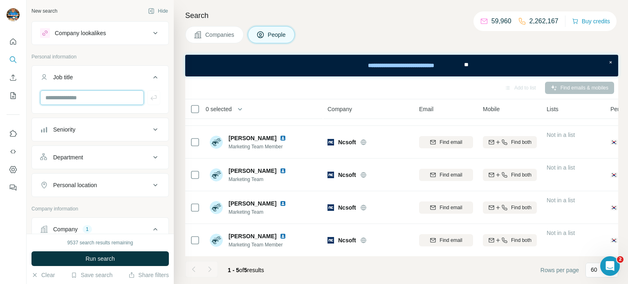
click at [92, 98] on input "text" at bounding box center [92, 97] width 104 height 15
type input "**********"
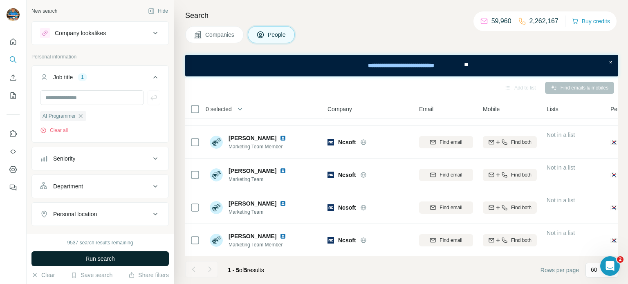
click at [74, 260] on button "Run search" at bounding box center [99, 258] width 137 height 15
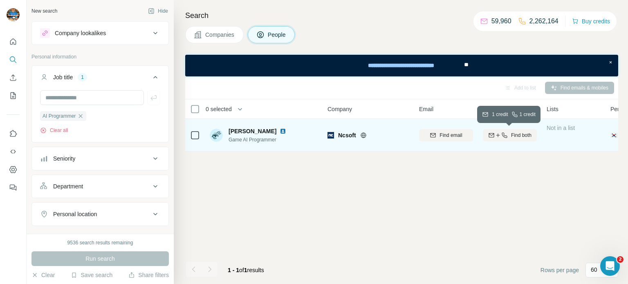
click at [499, 135] on icon "button" at bounding box center [497, 135] width 7 height 7
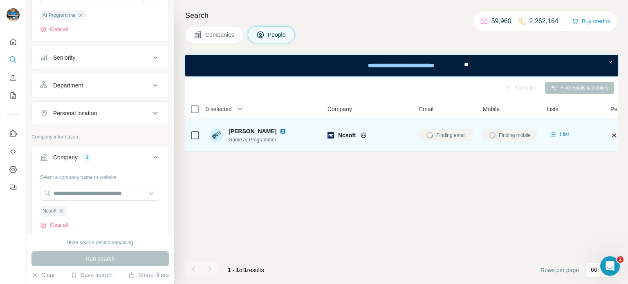
scroll to position [106, 0]
